Goal: Task Accomplishment & Management: Use online tool/utility

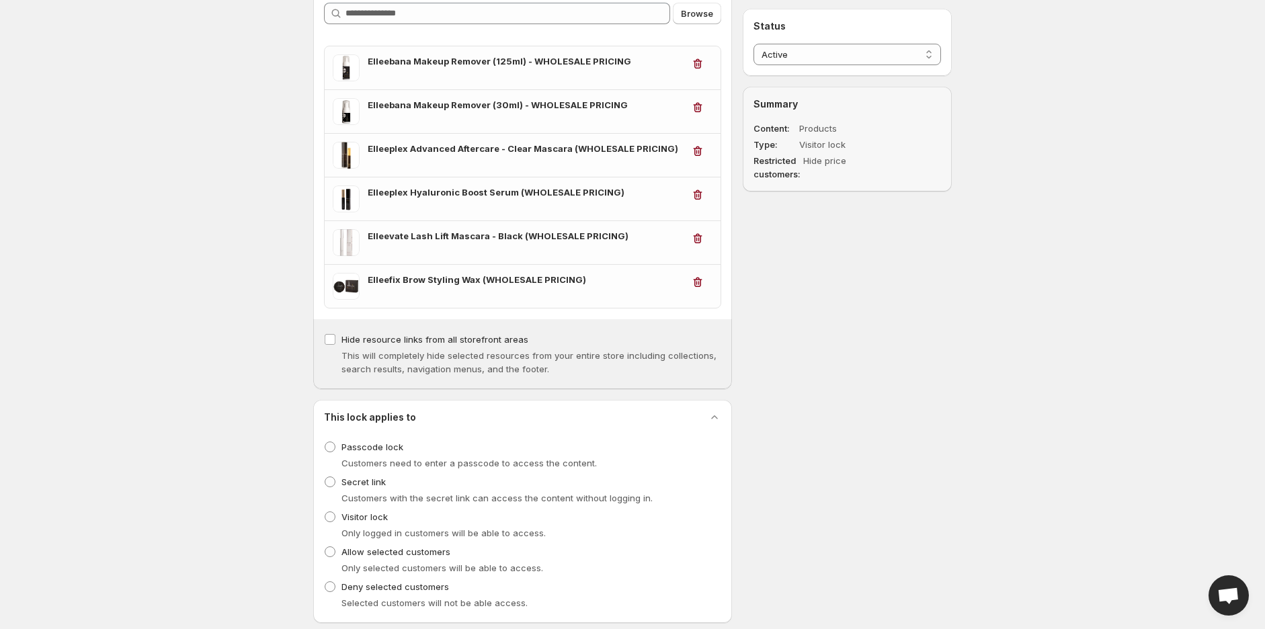
scroll to position [224, 0]
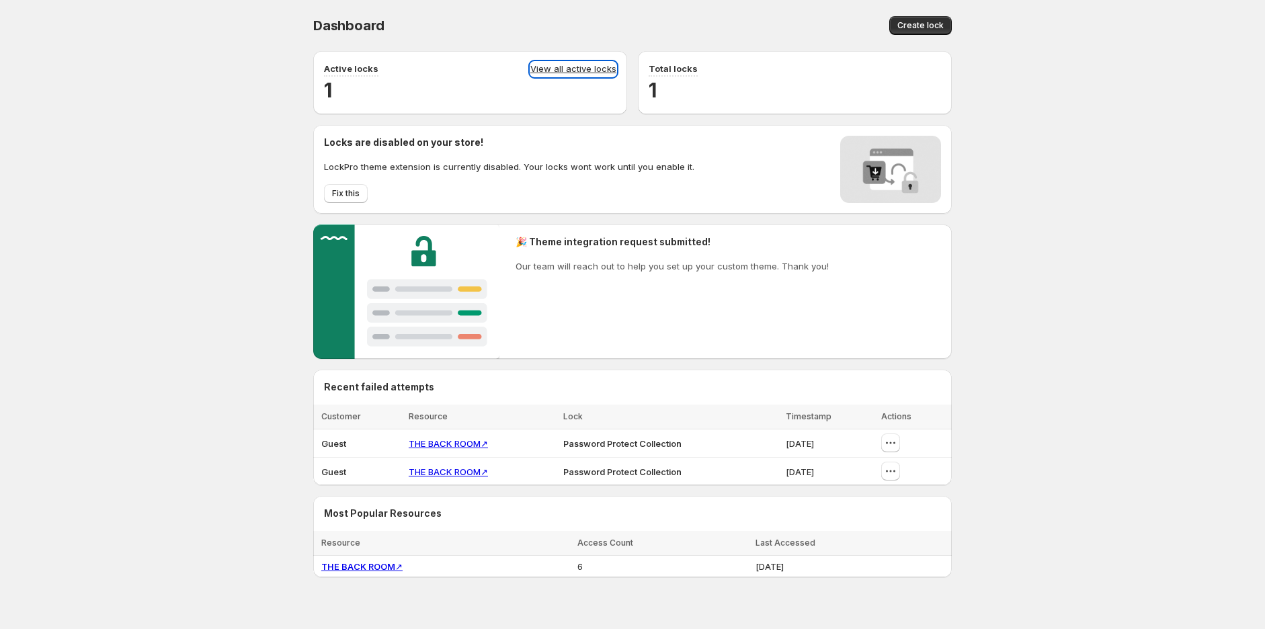
click at [567, 67] on link "View all active locks" at bounding box center [573, 69] width 86 height 15
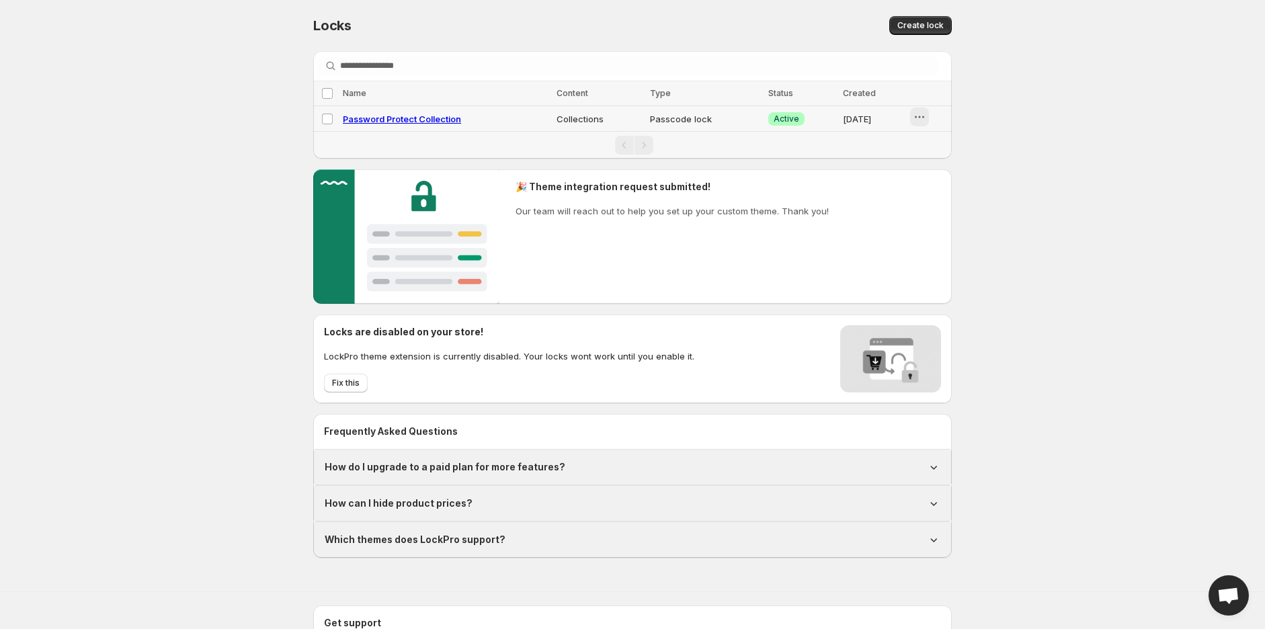
click at [929, 117] on button "button" at bounding box center [919, 117] width 19 height 19
click at [910, 145] on icon "button" at bounding box center [910, 145] width 13 height 13
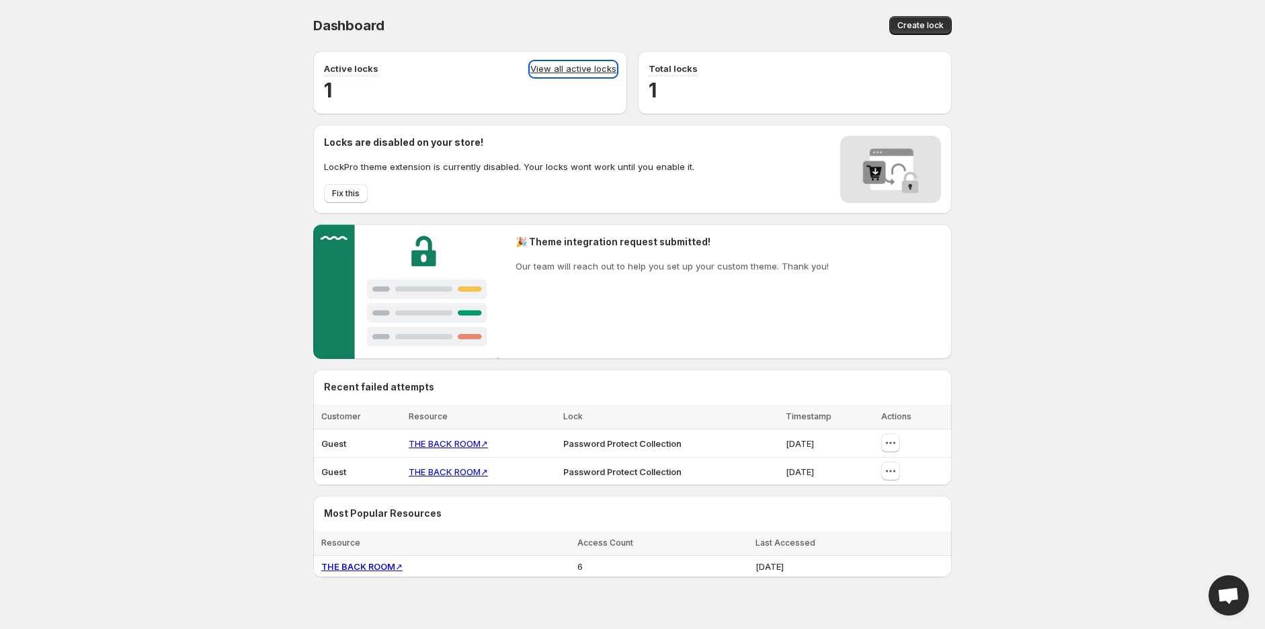
click at [580, 67] on link "View all active locks" at bounding box center [573, 69] width 86 height 15
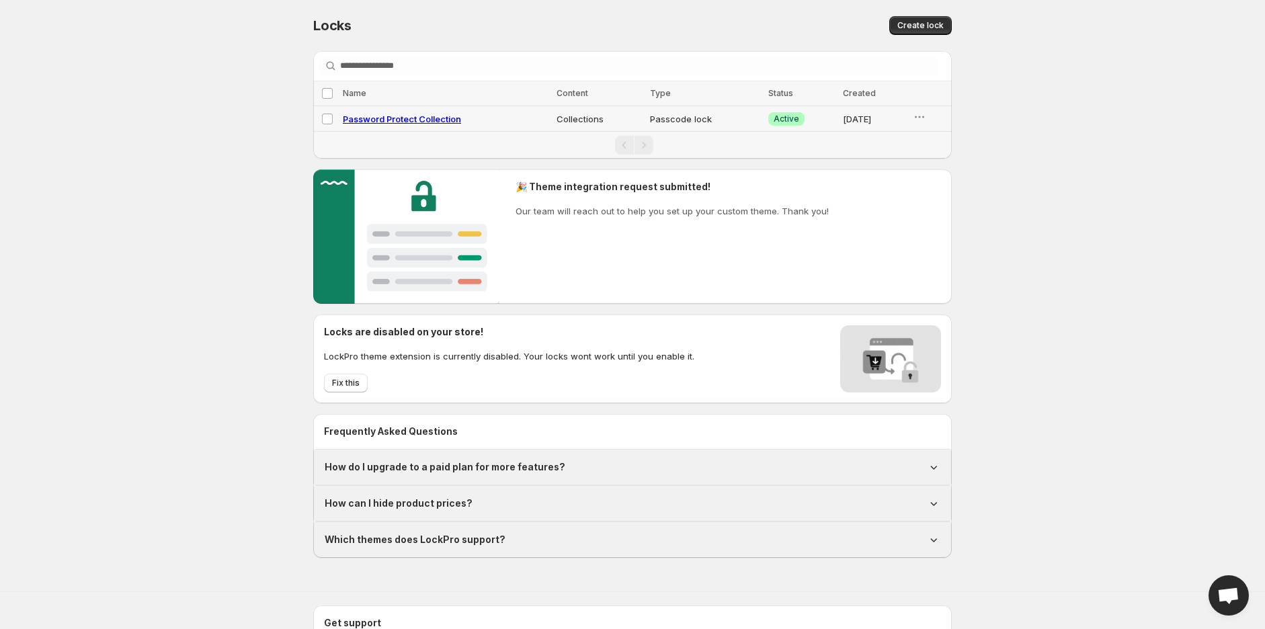
click at [448, 118] on span "Password Protect Collection" at bounding box center [402, 119] width 118 height 11
select select "**********"
select select "******"
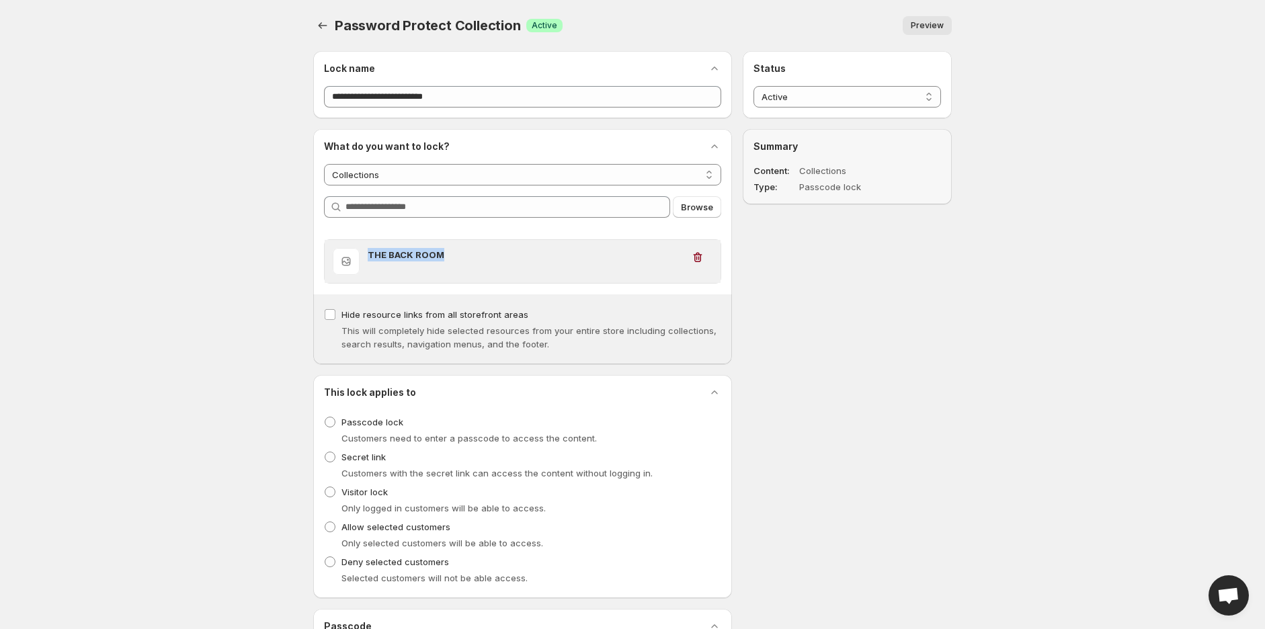
drag, startPoint x: 444, startPoint y: 252, endPoint x: 368, endPoint y: 256, distance: 76.7
click at [368, 256] on h3 "THE BACK ROOM" at bounding box center [525, 254] width 315 height 13
copy h3 "THE BACK ROOM"
click at [919, 27] on span "Preview" at bounding box center [927, 25] width 33 height 11
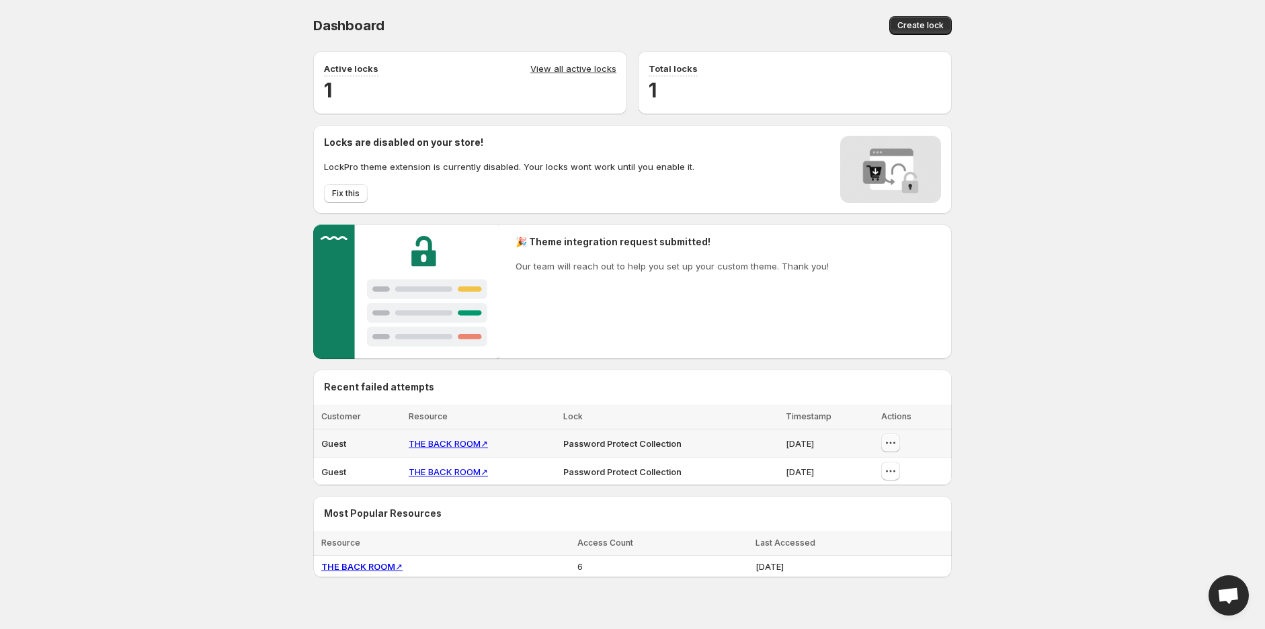
click at [895, 447] on icon "button" at bounding box center [890, 442] width 13 height 13
click at [536, 71] on link "View all active locks" at bounding box center [573, 69] width 86 height 15
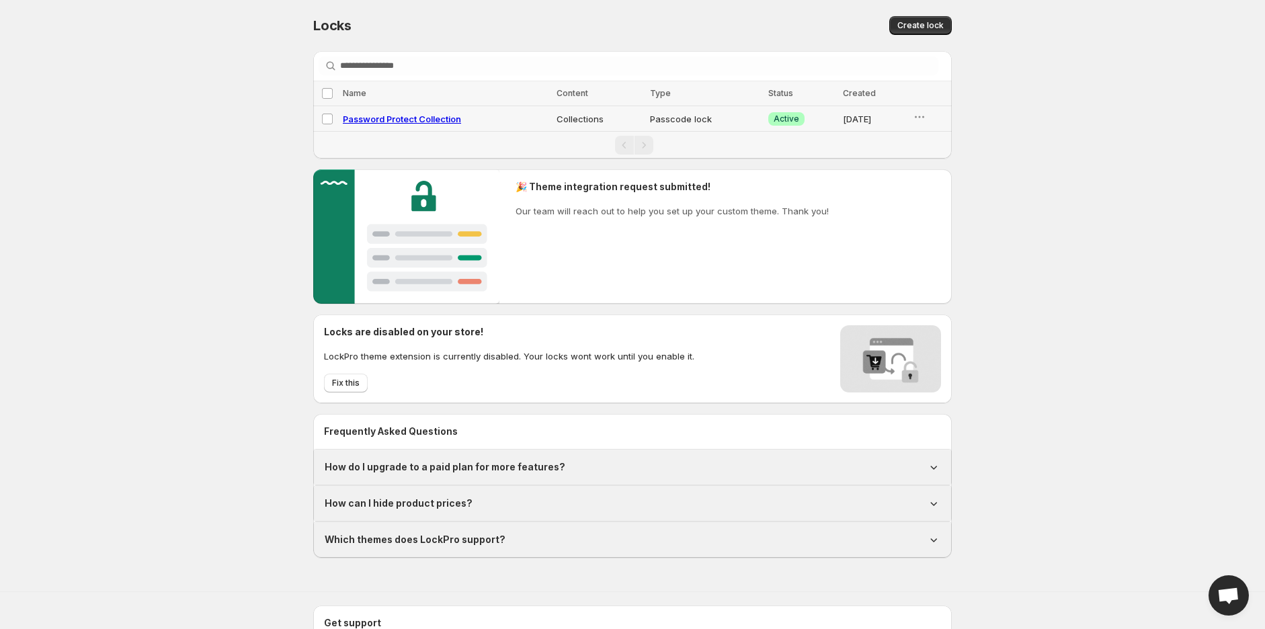
click at [378, 115] on span "Password Protect Collection" at bounding box center [402, 119] width 118 height 11
select select "**********"
select select "******"
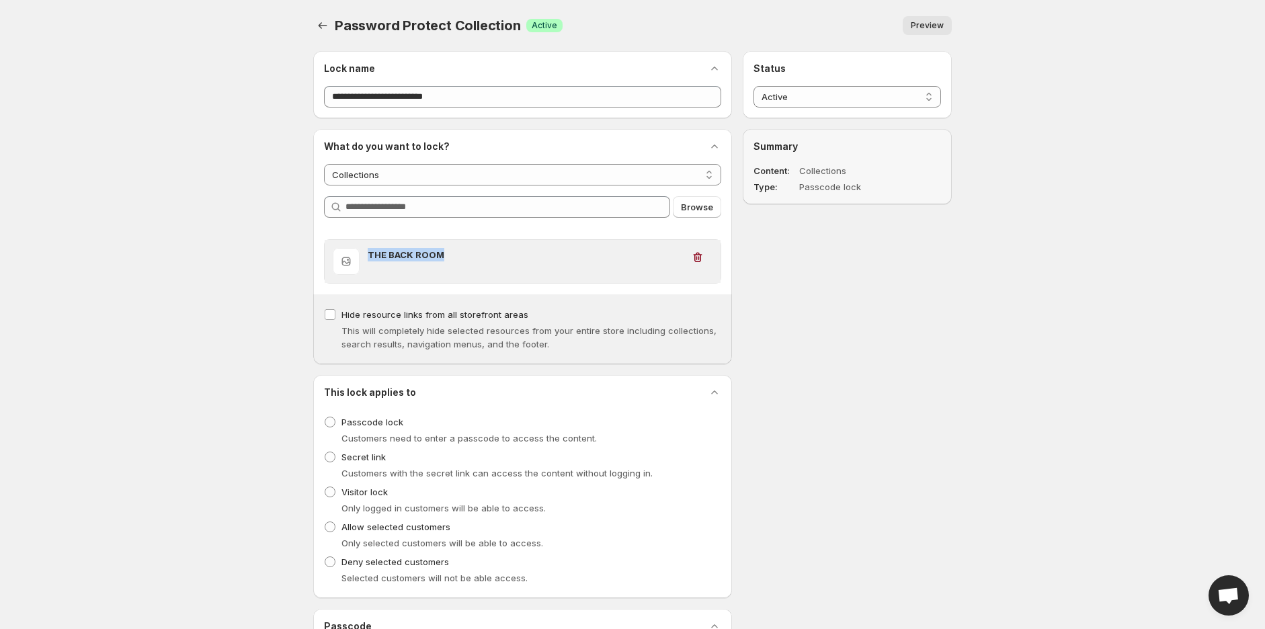
drag, startPoint x: 457, startPoint y: 253, endPoint x: 366, endPoint y: 243, distance: 91.9
click at [366, 243] on div "THE BACK ROOM" at bounding box center [523, 261] width 396 height 43
copy h3 "THE BACK ROOM"
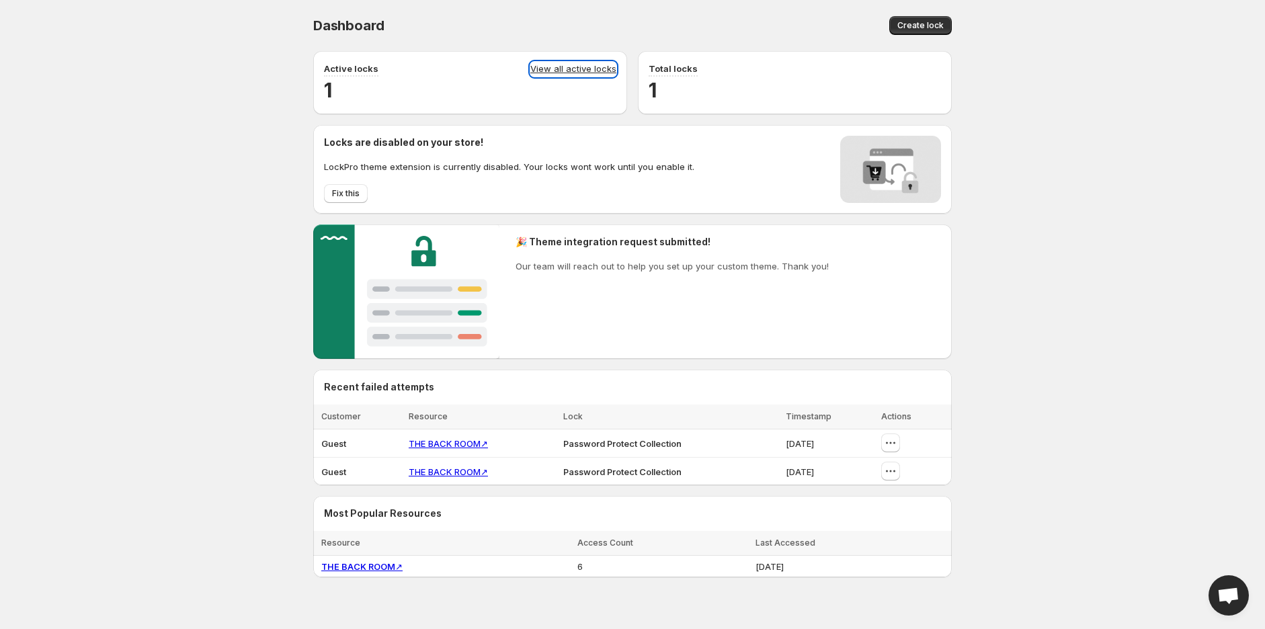
click at [606, 69] on link "View all active locks" at bounding box center [573, 69] width 86 height 15
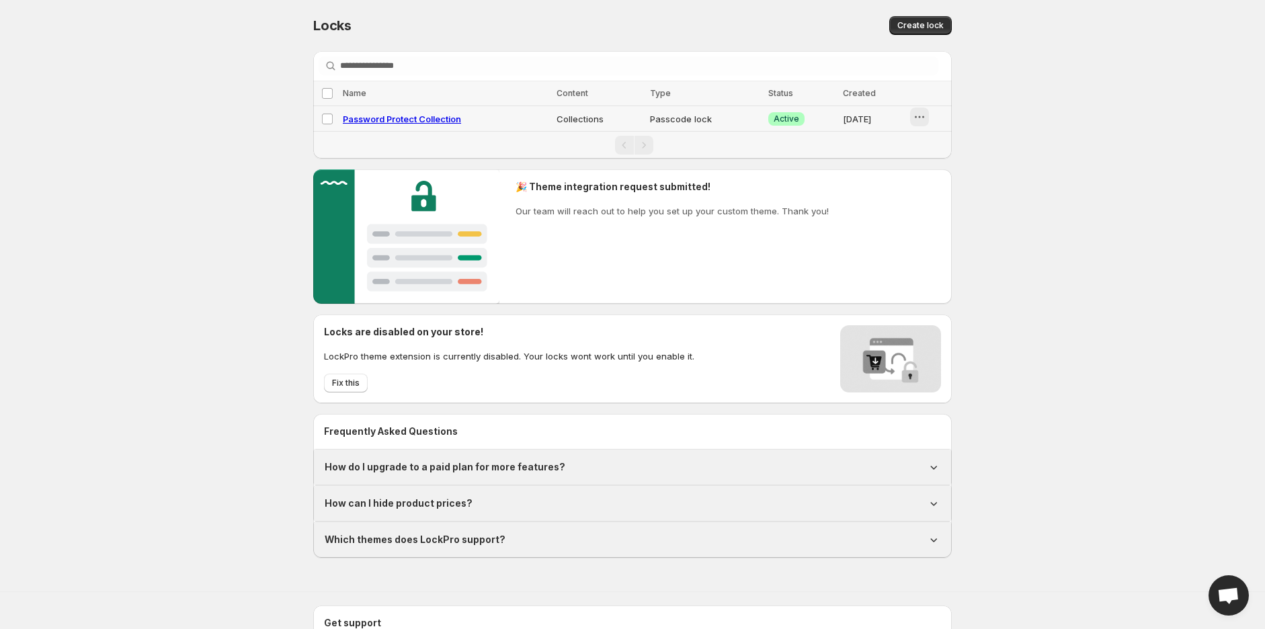
click at [913, 115] on icon "button" at bounding box center [919, 116] width 13 height 13
click at [906, 143] on icon "button" at bounding box center [910, 145] width 13 height 13
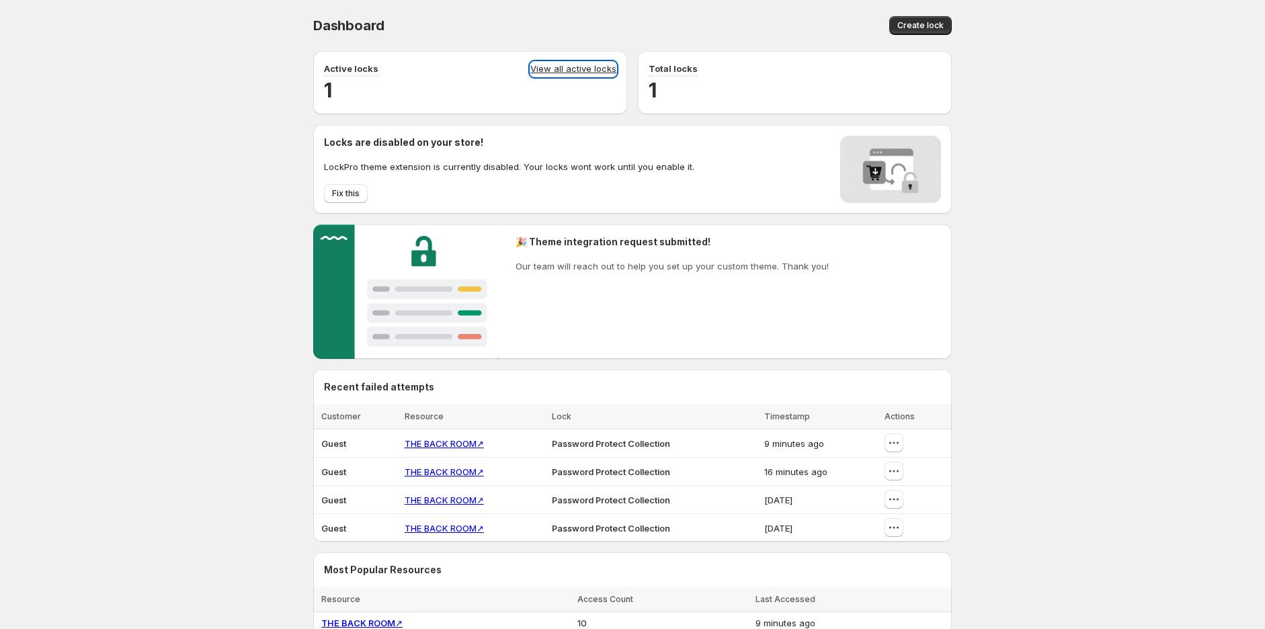
click at [596, 73] on link "View all active locks" at bounding box center [573, 69] width 86 height 15
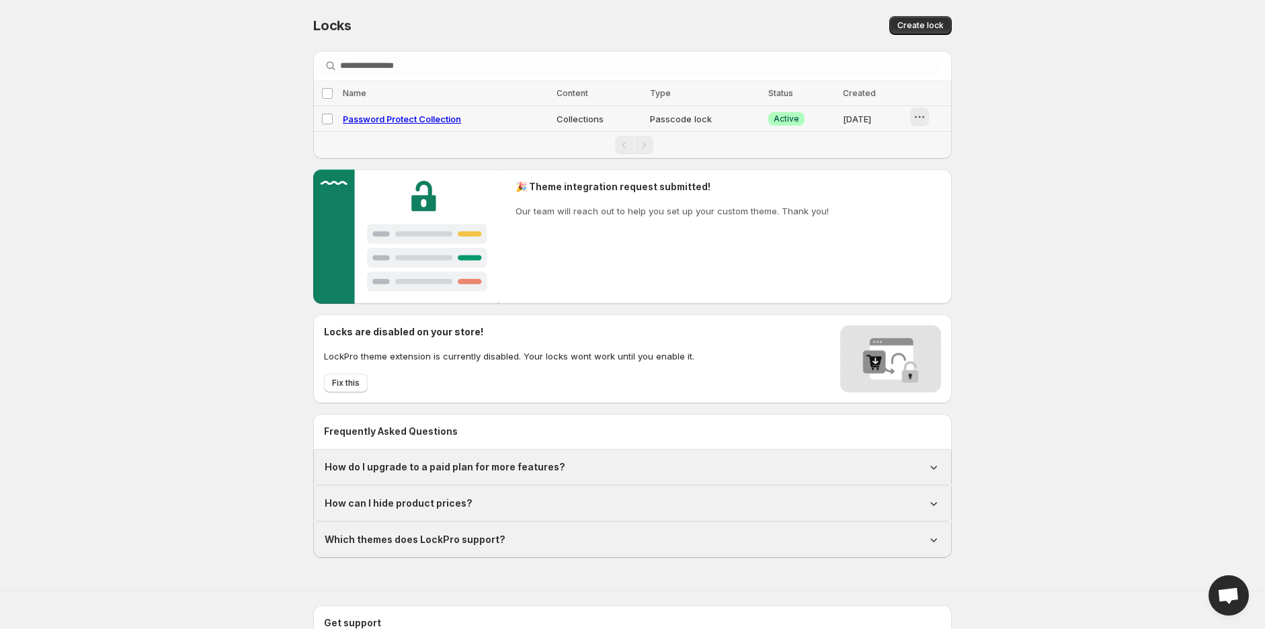
click at [915, 114] on icon "button" at bounding box center [919, 116] width 13 height 13
click at [904, 148] on icon "button" at bounding box center [910, 145] width 13 height 13
click at [427, 124] on div "Password Protect Collection" at bounding box center [446, 118] width 206 height 13
click at [428, 116] on span "Password Protect Collection" at bounding box center [402, 119] width 118 height 11
select select "**********"
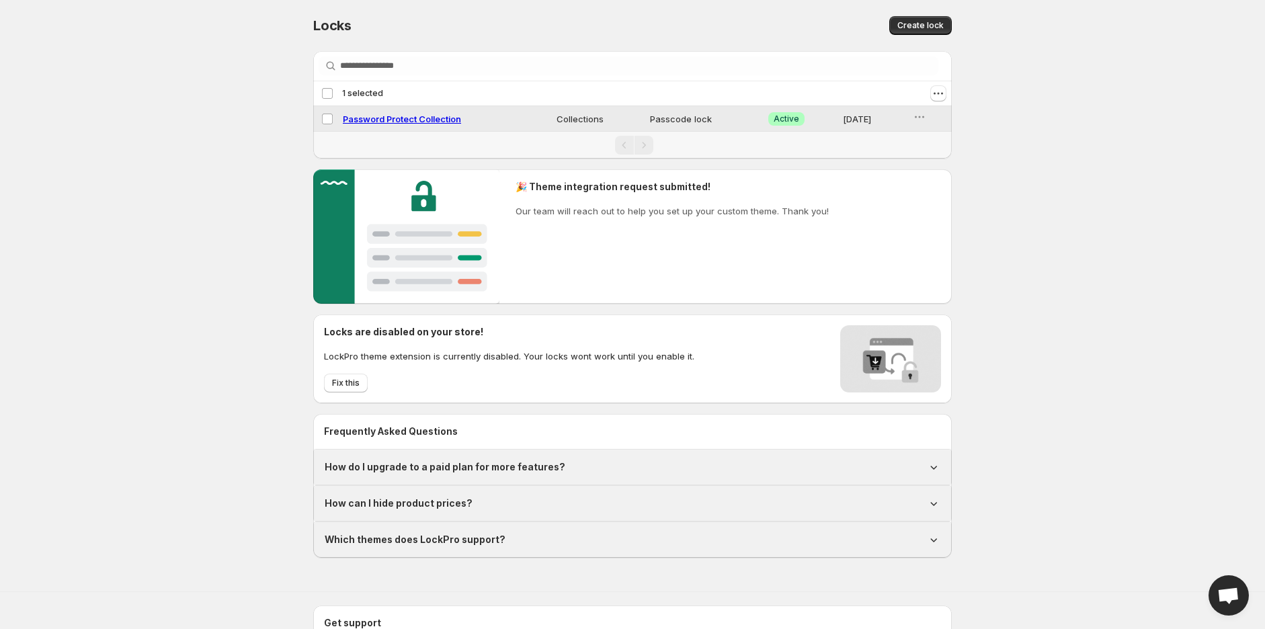
select select "******"
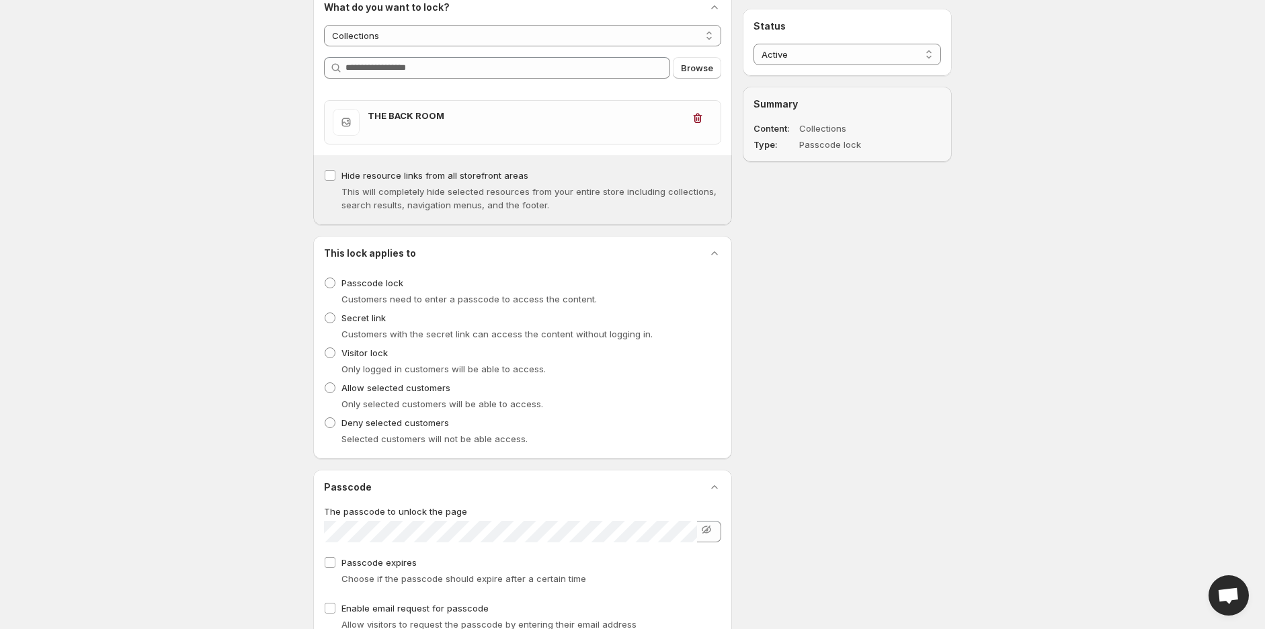
scroll to position [149, 0]
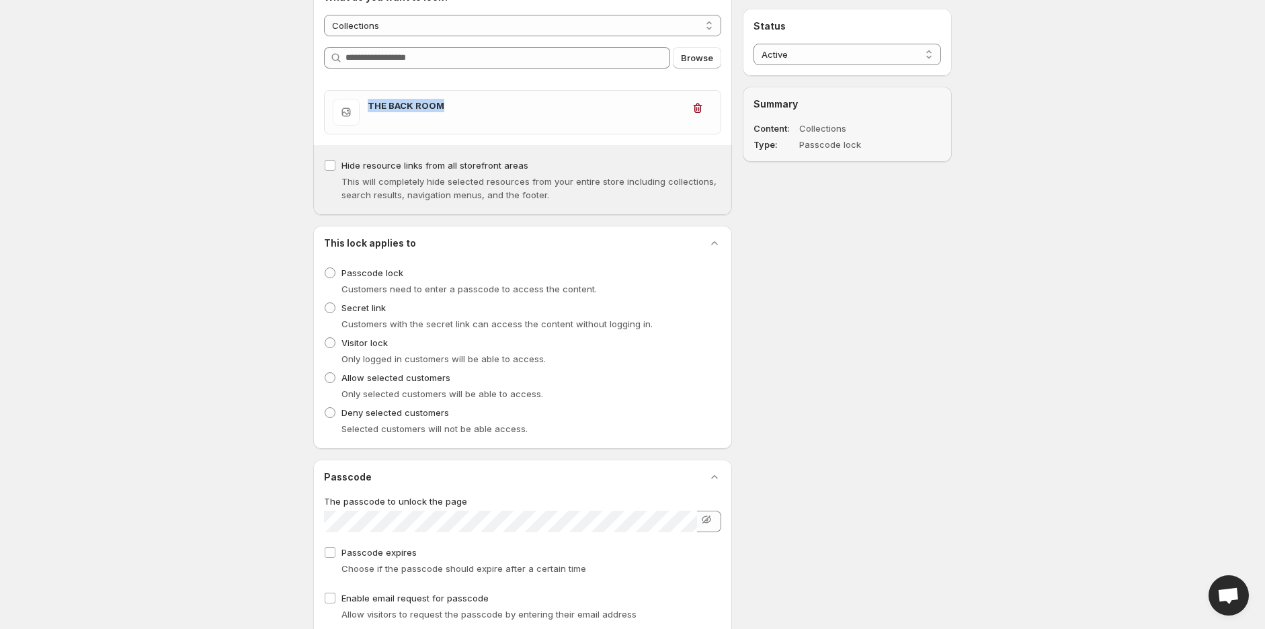
drag, startPoint x: 446, startPoint y: 107, endPoint x: 377, endPoint y: 1, distance: 126.8
click at [326, 110] on div "THE BACK ROOM" at bounding box center [523, 112] width 396 height 43
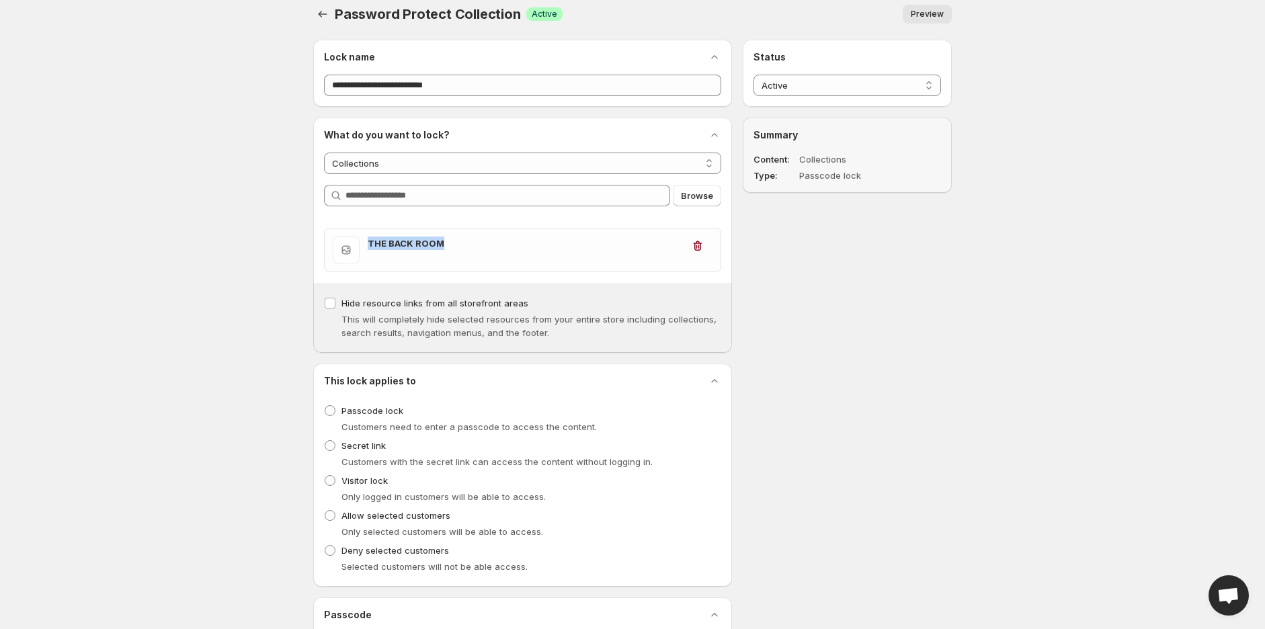
scroll to position [0, 0]
